Goal: Task Accomplishment & Management: Manage account settings

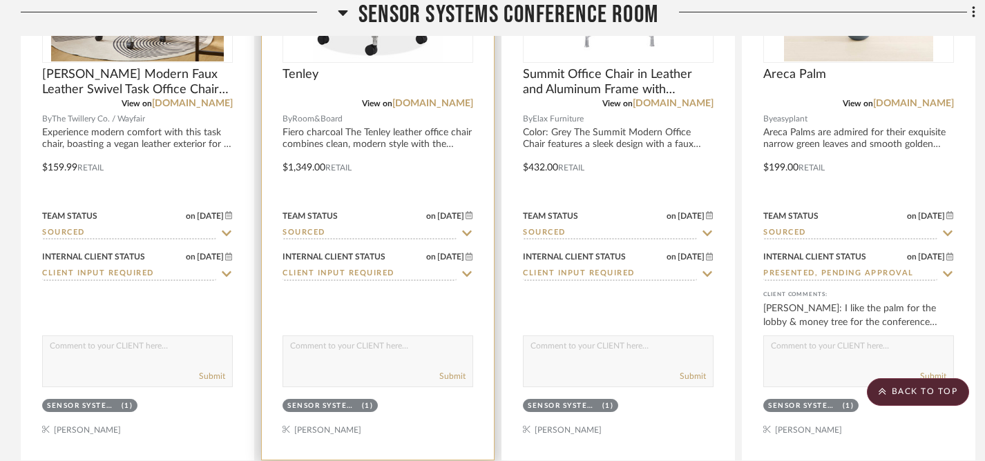
scroll to position [1853, 0]
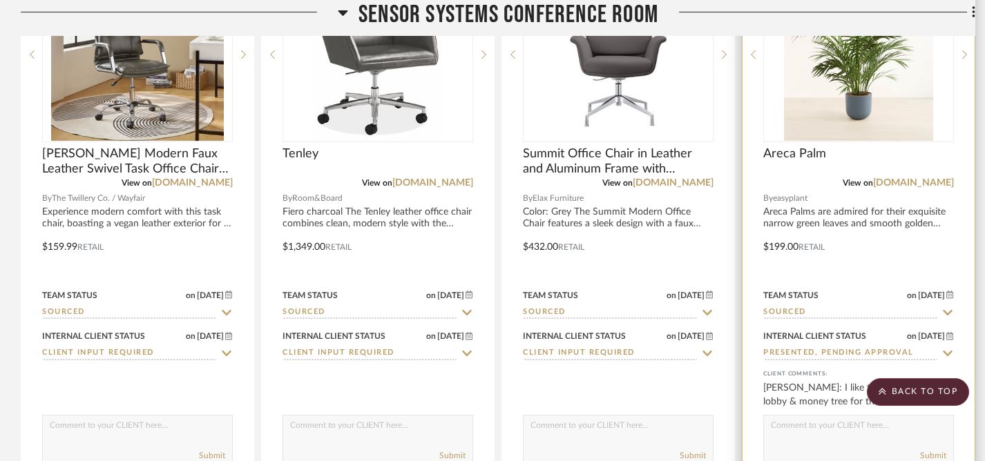
click at [948, 309] on icon at bounding box center [948, 312] width 12 height 11
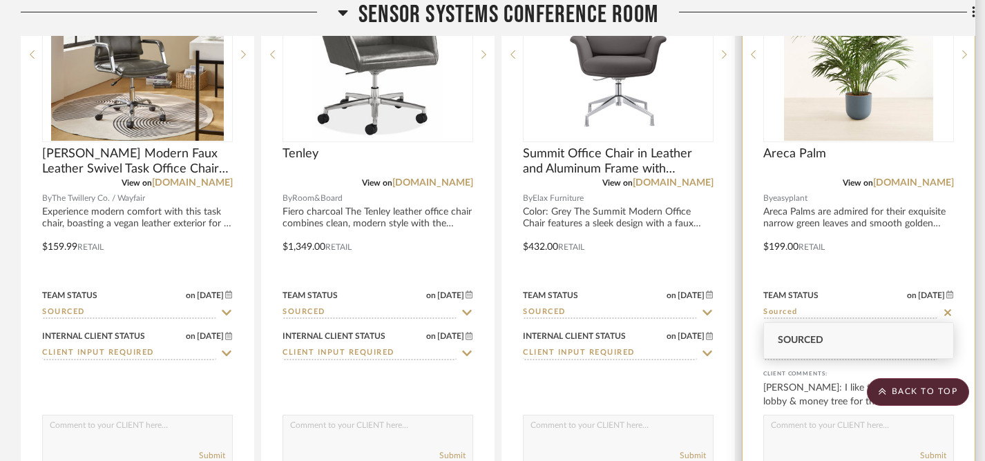
click at [948, 309] on icon at bounding box center [948, 312] width 12 height 11
type input "[DATE]"
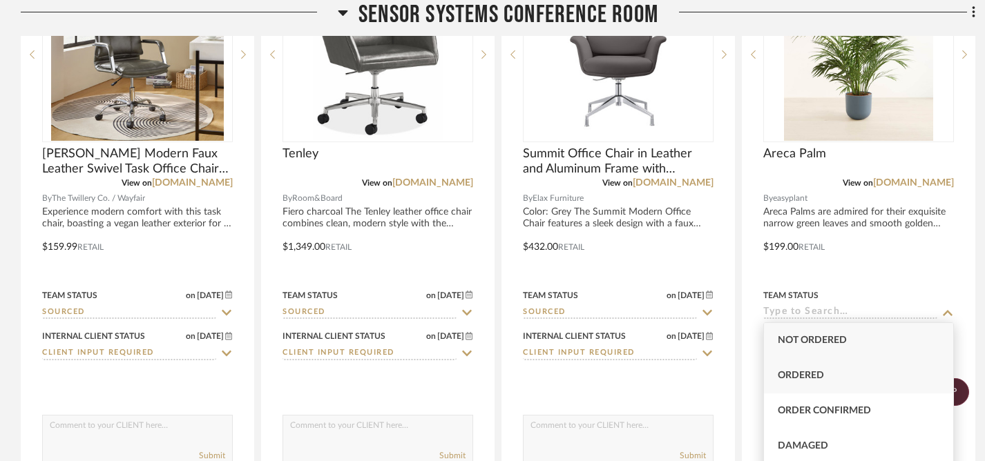
click at [864, 376] on div "Ordered" at bounding box center [858, 376] width 189 height 35
type input "Ordered"
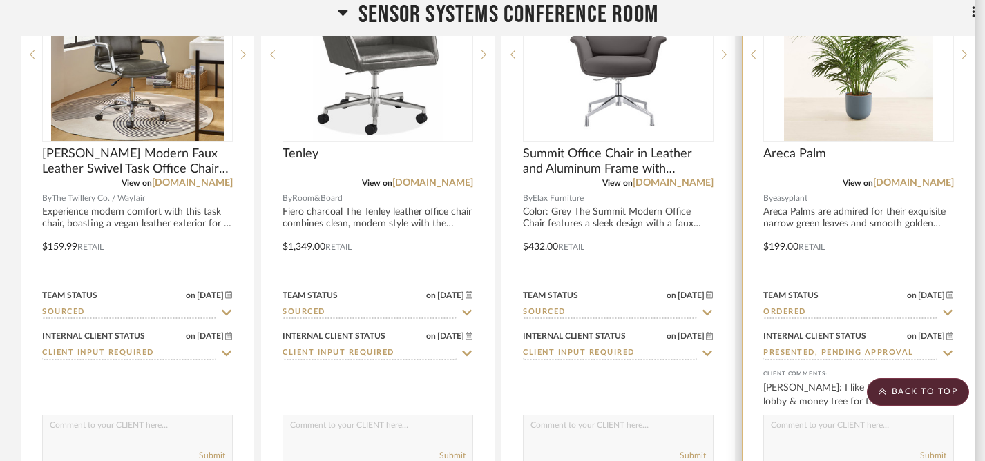
click at [947, 352] on icon at bounding box center [948, 353] width 12 height 11
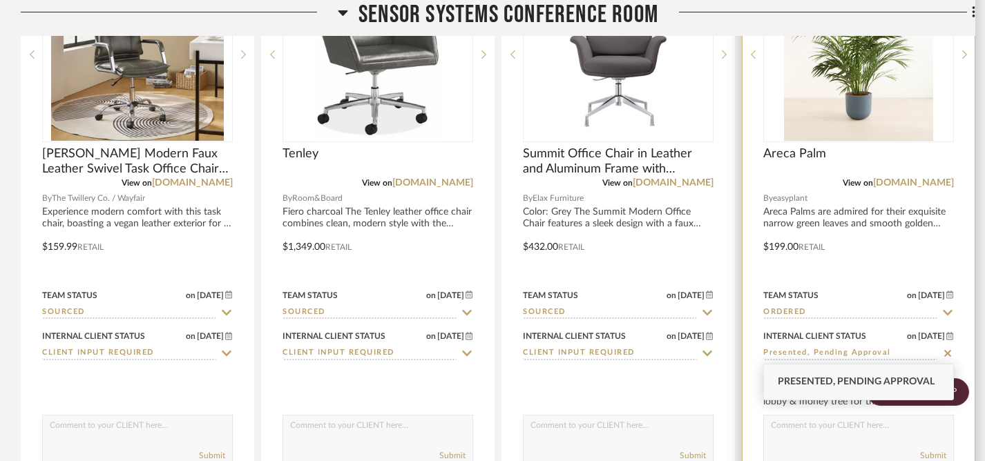
click at [947, 352] on icon at bounding box center [947, 353] width 7 height 7
type input "[DATE]"
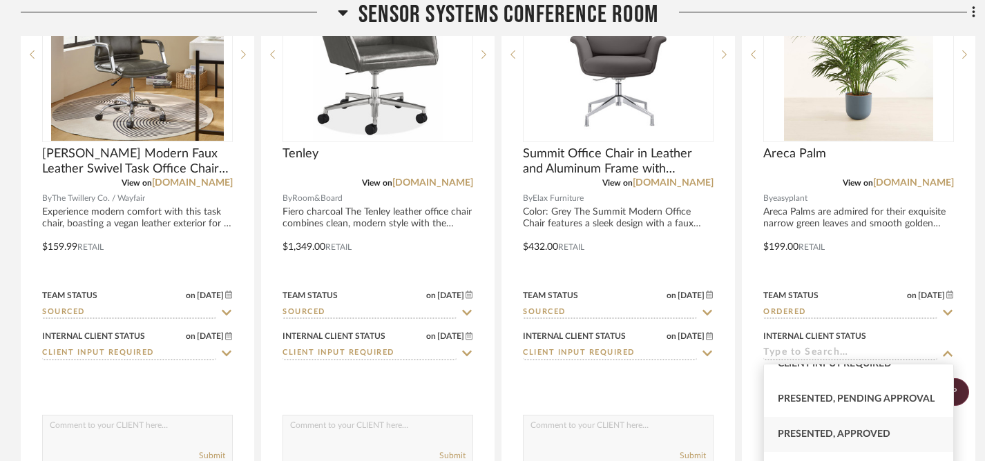
scroll to position [145, 0]
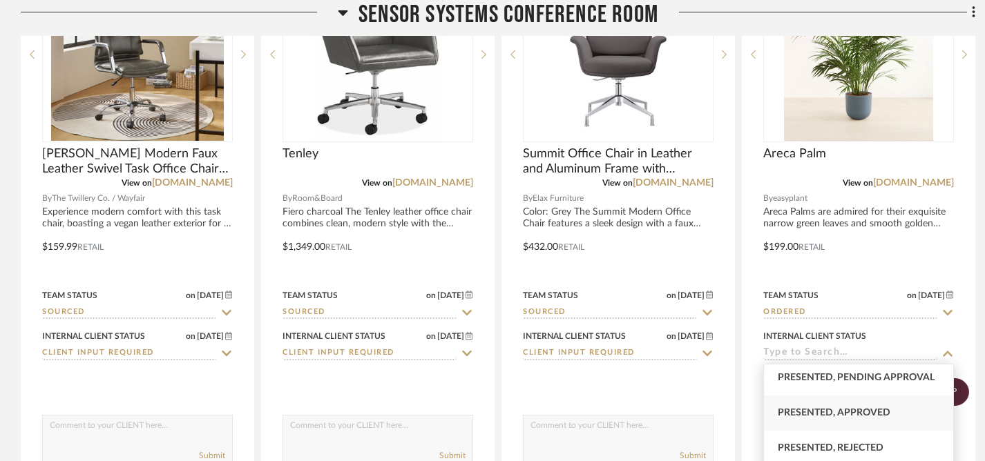
click at [854, 409] on span "Presented, Approved" at bounding box center [834, 413] width 113 height 10
type input "Presented, Approved"
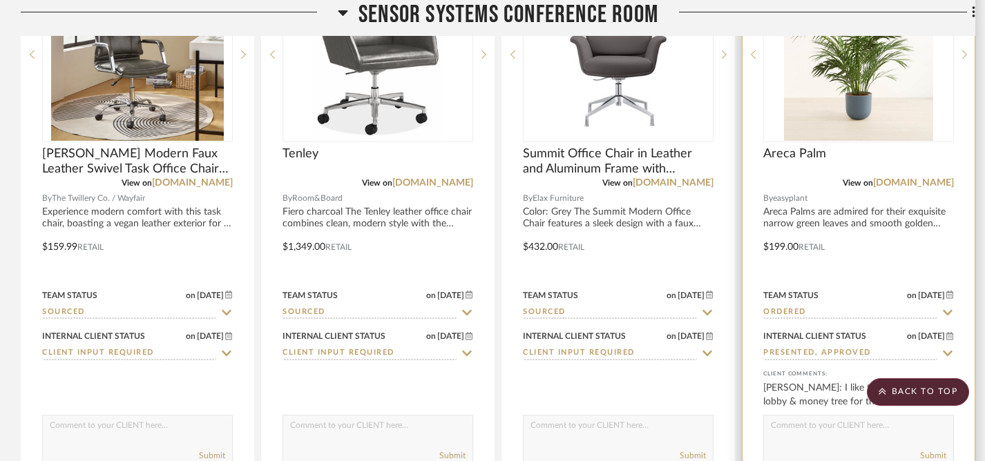
click at [849, 430] on textarea at bounding box center [858, 429] width 189 height 26
click at [837, 428] on textarea "[PERSON_NAME] ordered Easyplants on" at bounding box center [858, 429] width 189 height 26
click at [879, 428] on textarea "[PERSON_NAME] ordered plants on" at bounding box center [858, 429] width 189 height 26
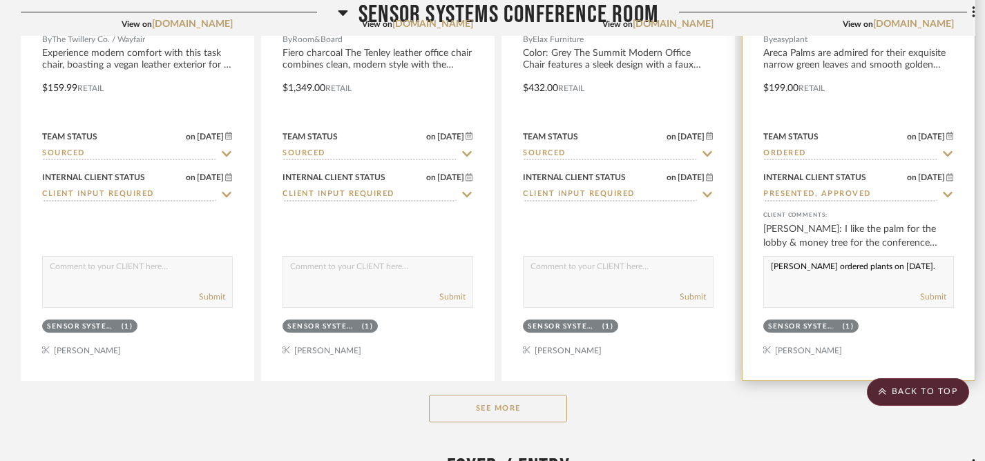
scroll to position [2018, 0]
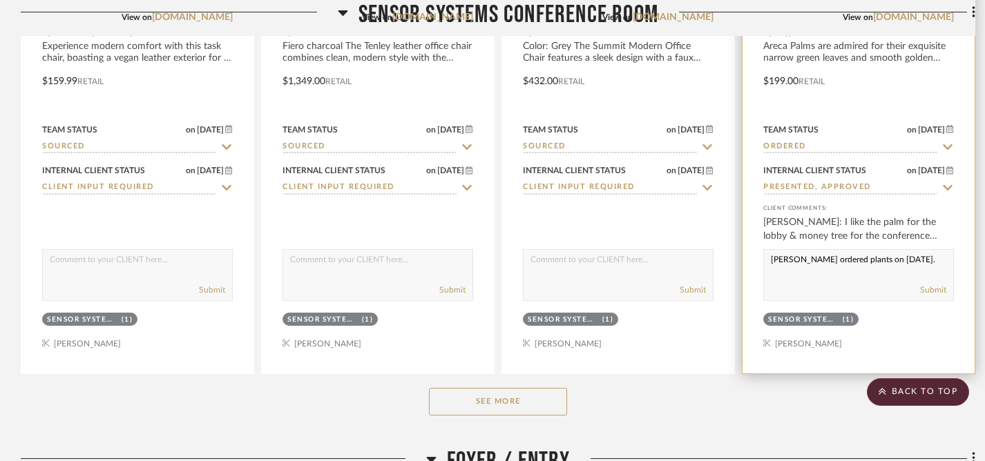
click at [770, 262] on textarea "[PERSON_NAME] ordered plants on [DATE]." at bounding box center [858, 263] width 189 height 26
drag, startPoint x: 770, startPoint y: 262, endPoint x: 895, endPoint y: 256, distance: 125.1
click at [895, 256] on textarea "[PERSON_NAME] ordered plants on [DATE]." at bounding box center [858, 263] width 189 height 26
type textarea "[PERSON_NAME] ordered plants on [DATE]."
click at [930, 284] on button "Submit" at bounding box center [933, 290] width 26 height 12
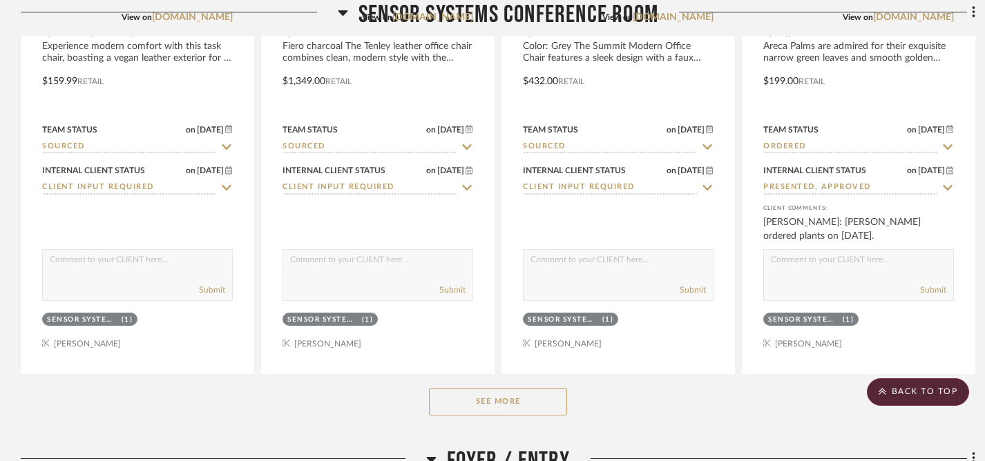
click at [535, 392] on button "See More" at bounding box center [498, 402] width 138 height 28
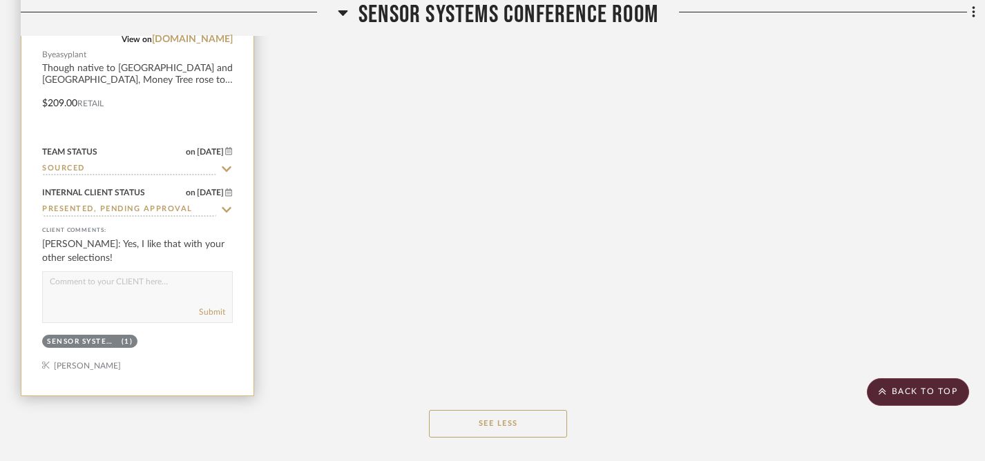
scroll to position [2612, 0]
click at [227, 165] on icon at bounding box center [227, 167] width 10 height 6
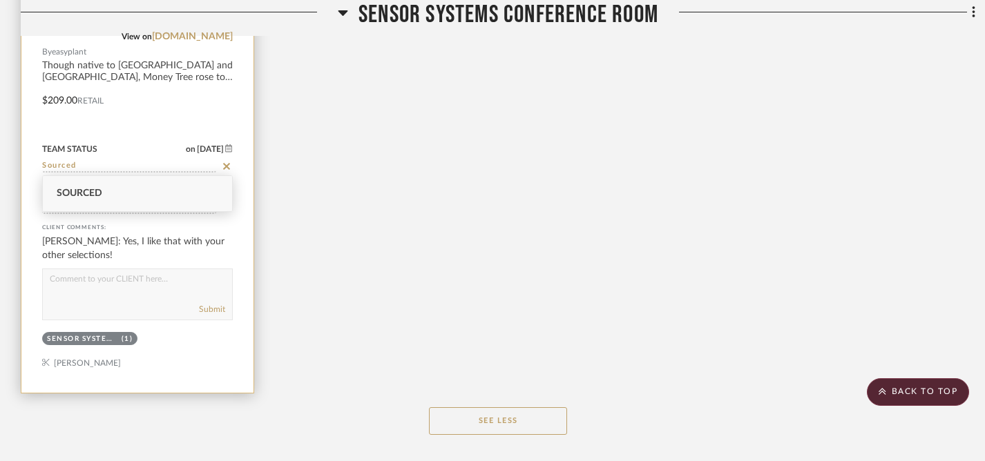
click at [227, 165] on icon at bounding box center [226, 166] width 7 height 7
type input "[DATE]"
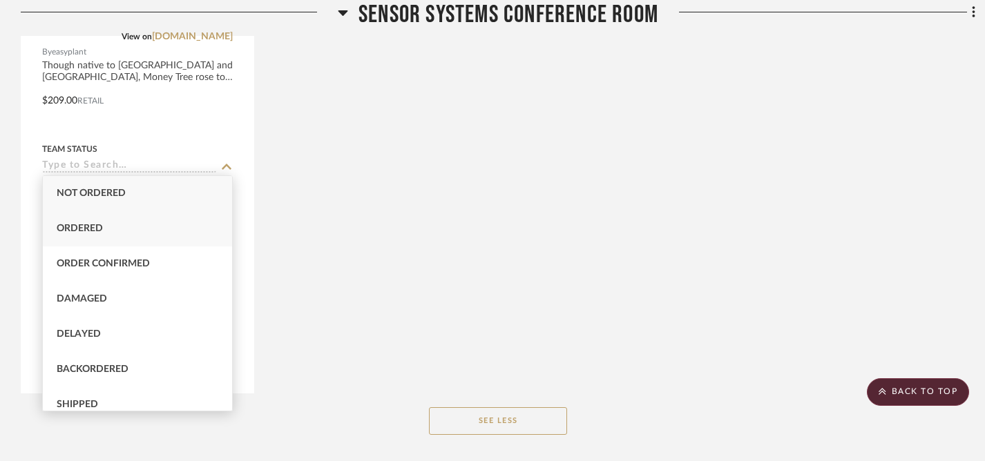
click at [179, 227] on div "Ordered" at bounding box center [137, 228] width 189 height 35
type input "Ordered"
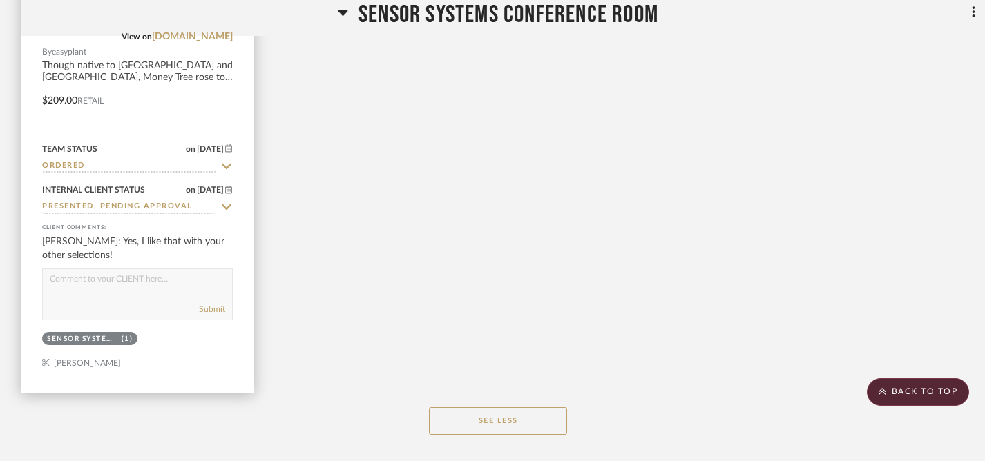
click at [229, 204] on icon at bounding box center [227, 207] width 10 height 6
click at [229, 204] on icon at bounding box center [226, 207] width 12 height 11
type input "[DATE]"
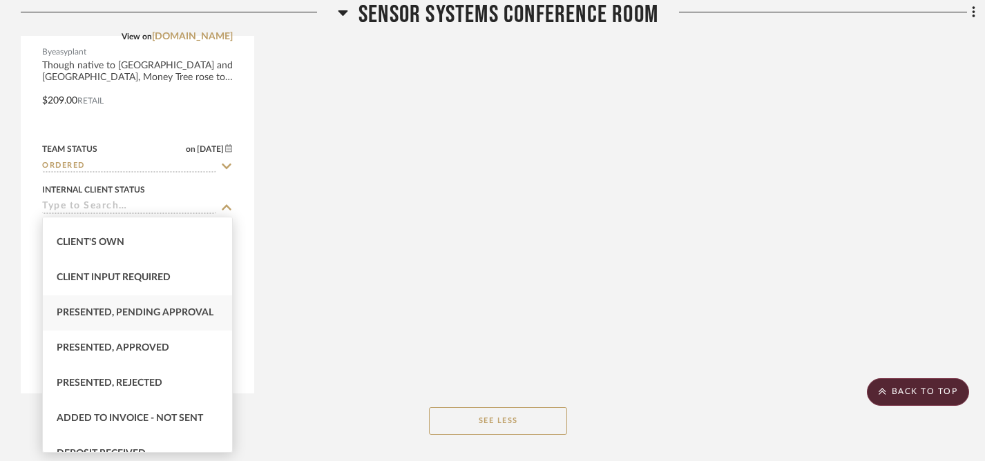
scroll to position [70, 0]
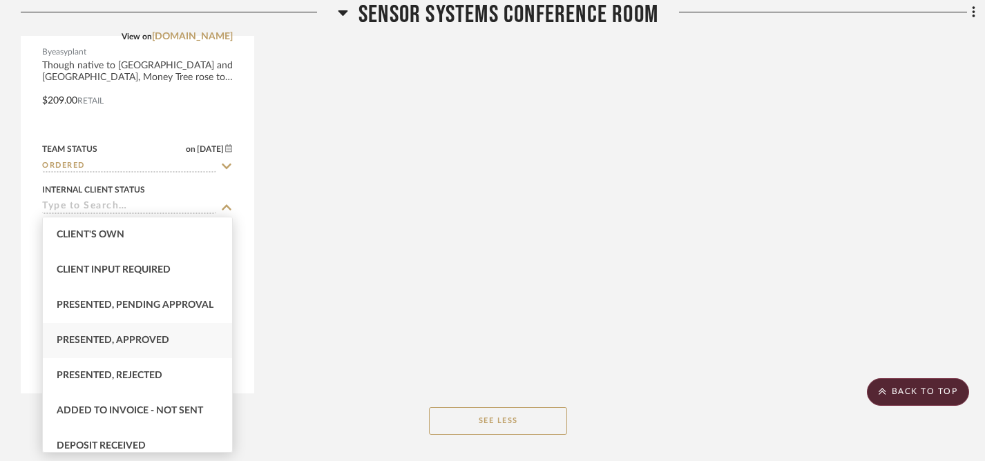
click at [150, 336] on span "Presented, Approved" at bounding box center [113, 341] width 113 height 10
type input "Presented, Approved"
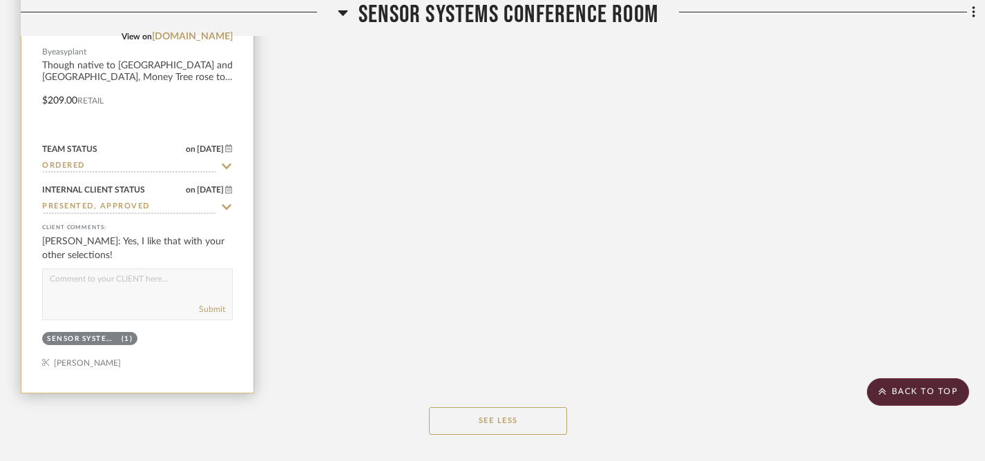
click at [171, 292] on textarea at bounding box center [137, 282] width 189 height 26
paste textarea "[PERSON_NAME] ordered plants on [DATE]."
type textarea "[PERSON_NAME] ordered plants on [DATE]."
click at [220, 307] on button "Submit" at bounding box center [212, 309] width 26 height 12
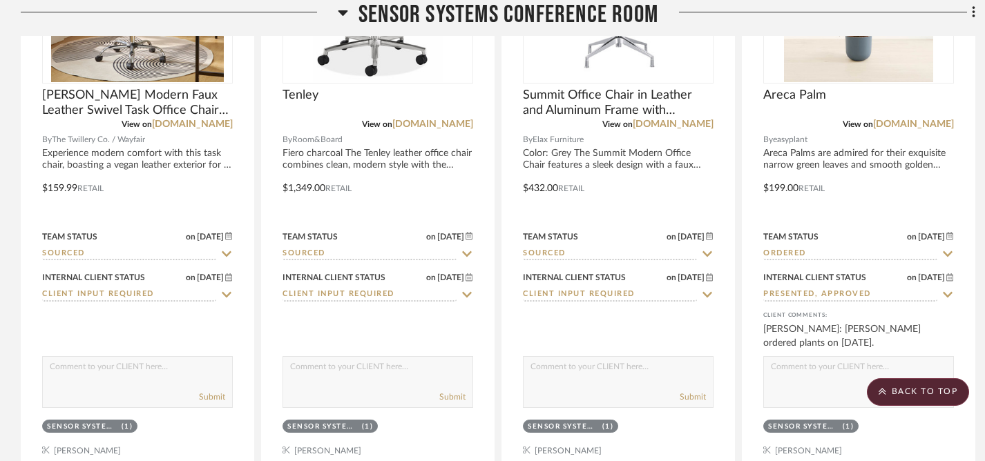
scroll to position [1920, 0]
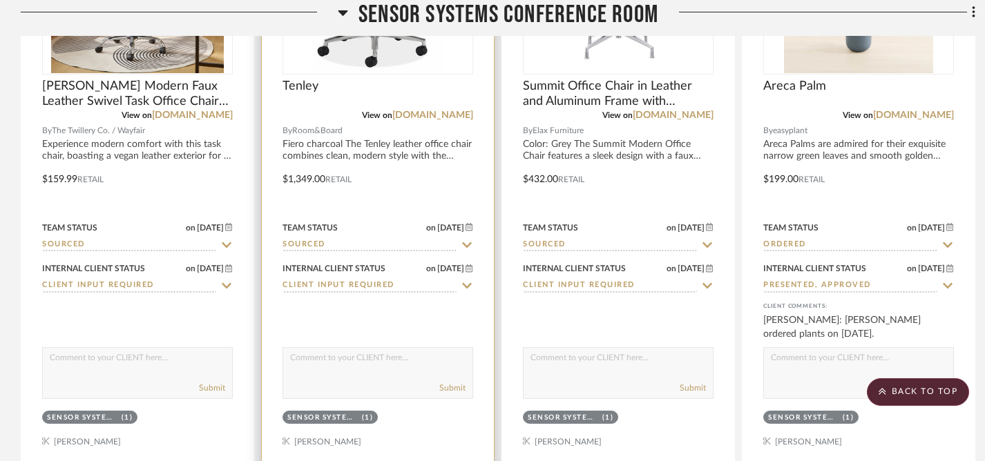
click at [408, 374] on div "Submit" at bounding box center [378, 373] width 191 height 52
click at [396, 367] on textarea at bounding box center [377, 361] width 189 height 26
type textarea "Hi, where are you at with ordering chairs for the conference room? Let me know …"
click at [355, 373] on div "Hi, where are you at with ordering chairs for the conference room? Let me know …" at bounding box center [378, 373] width 191 height 52
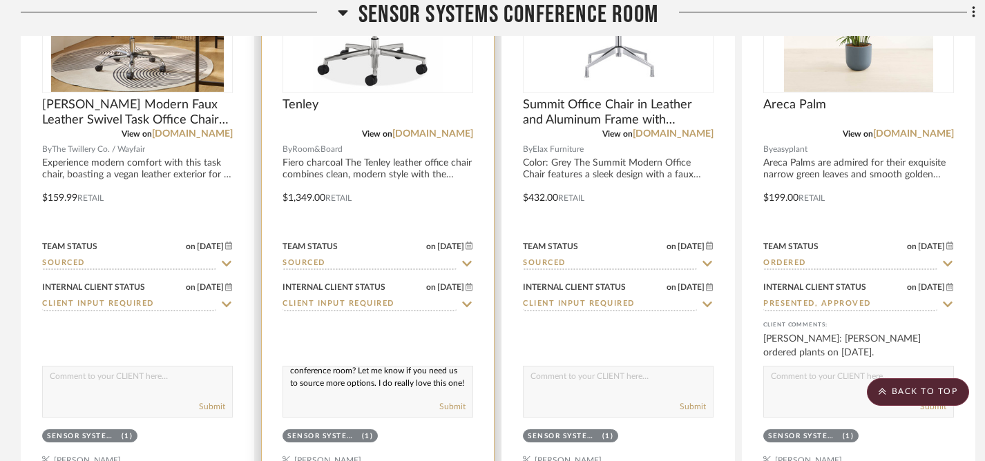
scroll to position [1900, 0]
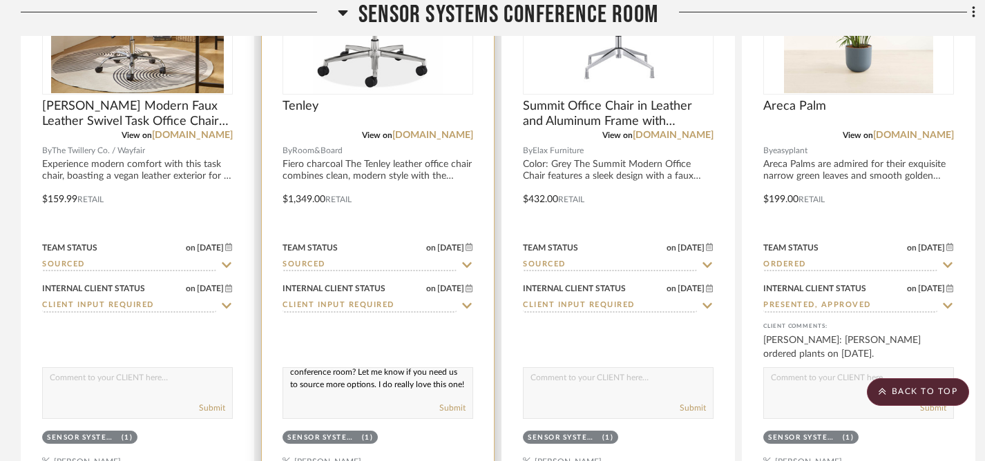
click at [346, 385] on textarea "Hi, where are you at with ordering chairs for the conference room? Let me know …" at bounding box center [377, 381] width 189 height 26
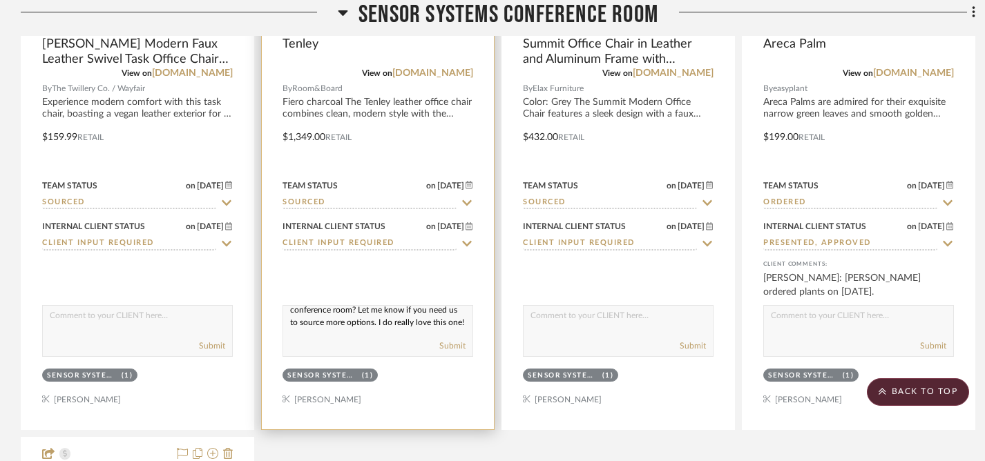
scroll to position [30, 0]
click at [450, 345] on button "Submit" at bounding box center [452, 346] width 26 height 12
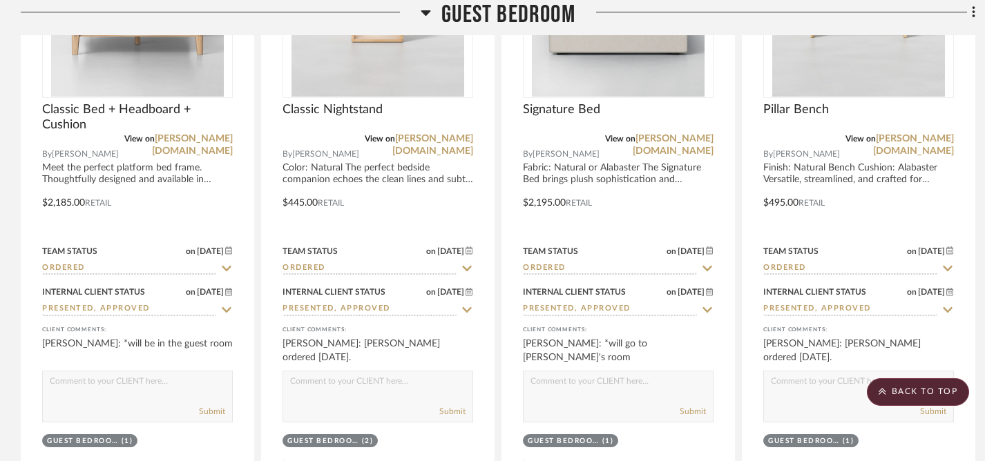
scroll to position [3923, 0]
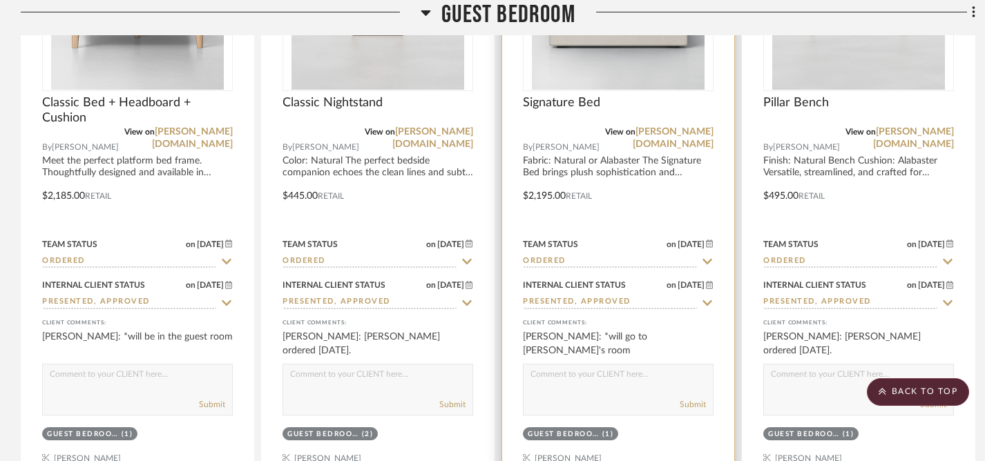
click at [591, 381] on textarea at bounding box center [618, 378] width 189 height 26
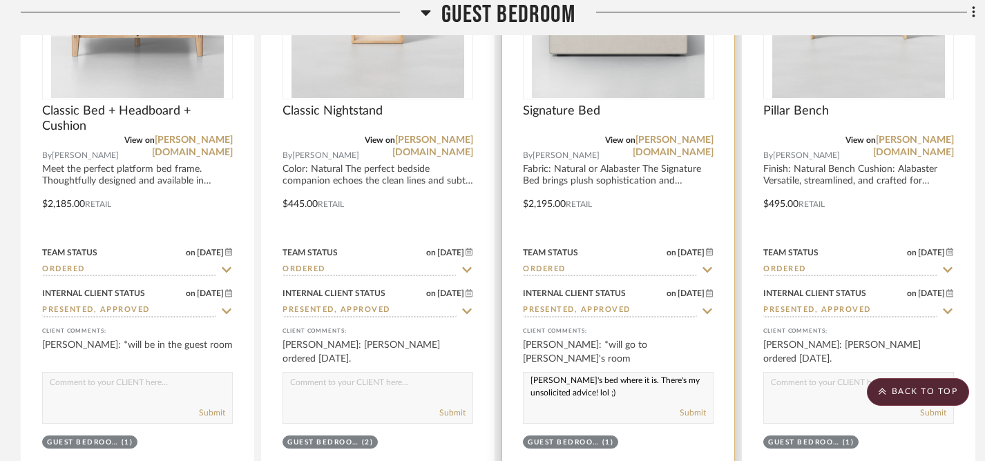
scroll to position [43, 0]
type textarea "Did you have a specific reason for the bed placement? Personally, I would put t…"
click at [691, 408] on button "Submit" at bounding box center [693, 413] width 26 height 12
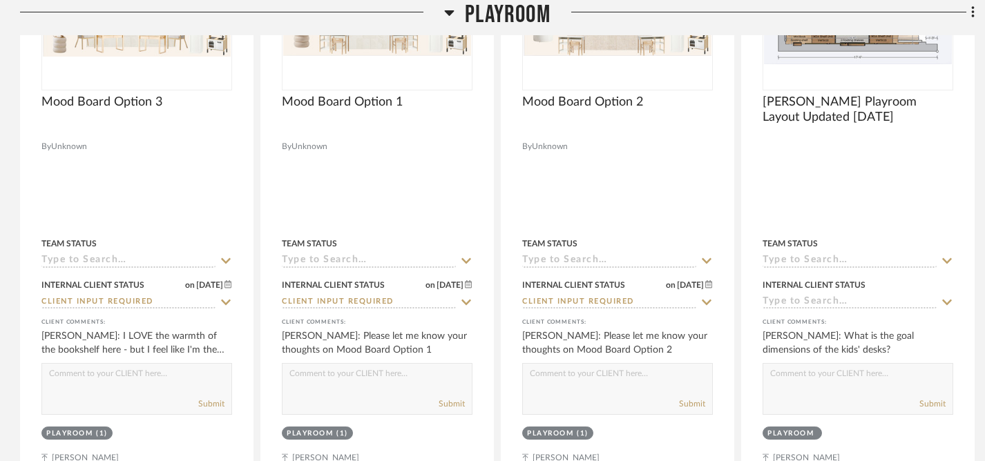
scroll to position [557, 1]
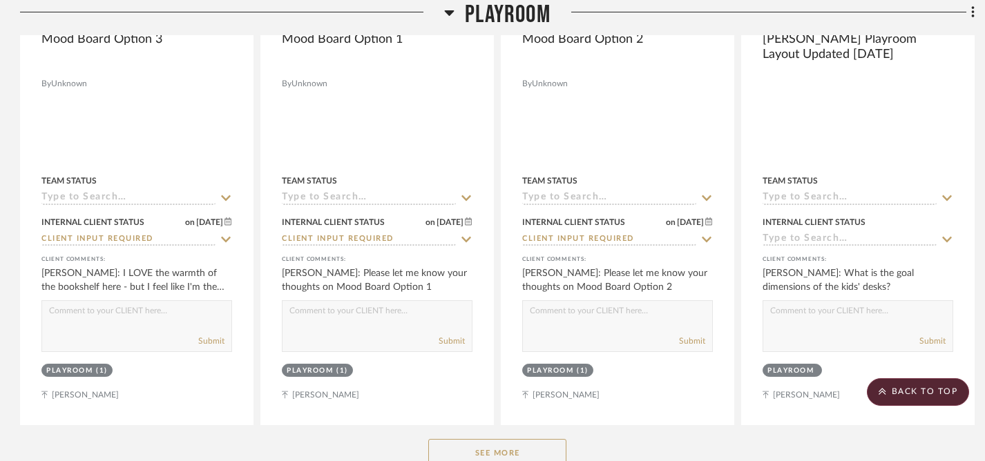
click at [493, 446] on button "See More" at bounding box center [497, 453] width 138 height 28
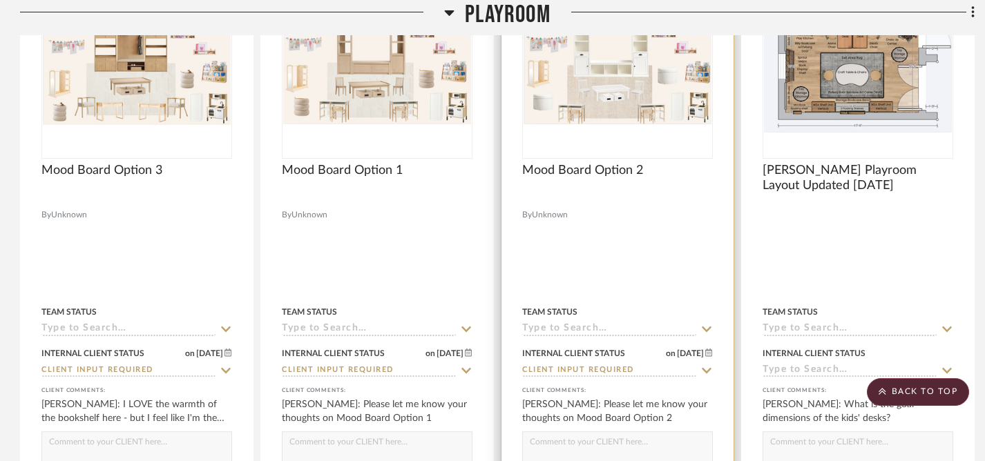
scroll to position [0, 1]
